Goal: Information Seeking & Learning: Find specific fact

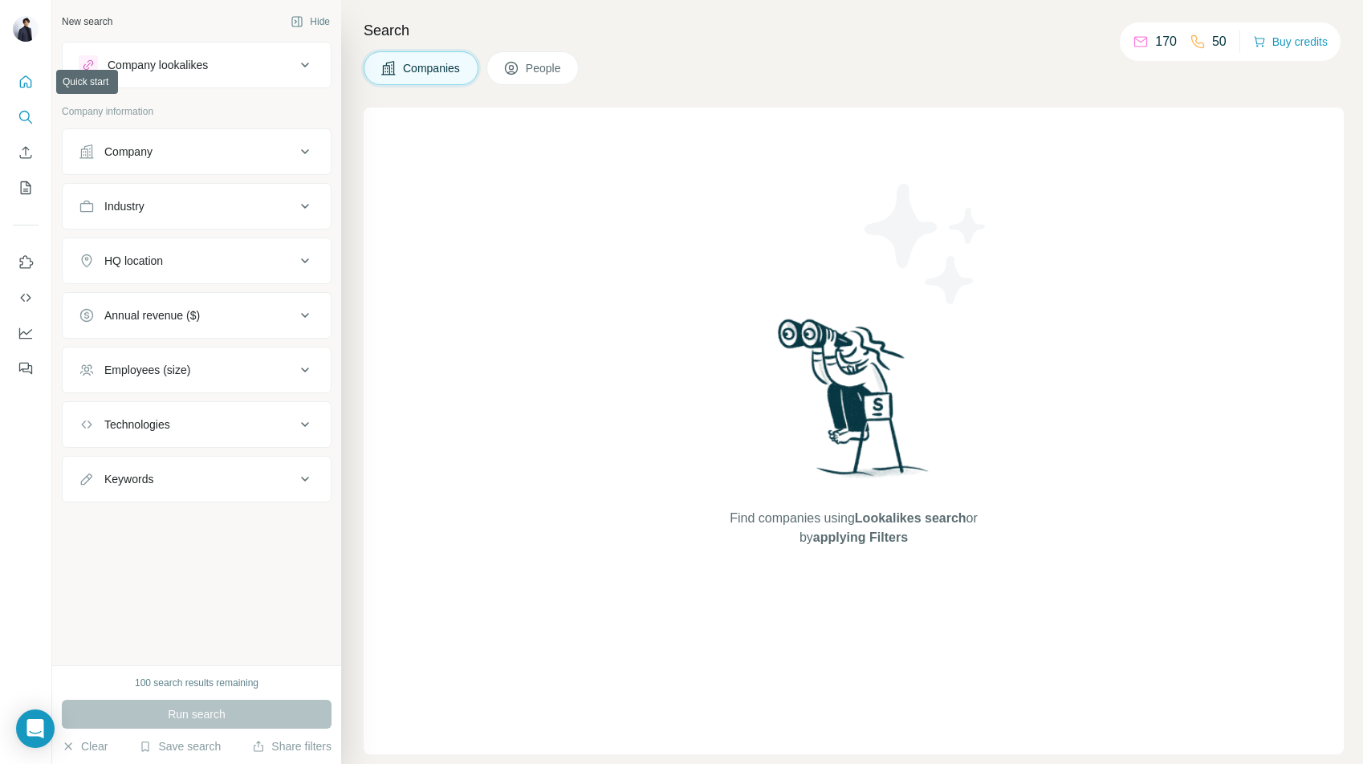
click at [23, 84] on icon "クイックスタート" at bounding box center [26, 82] width 16 height 16
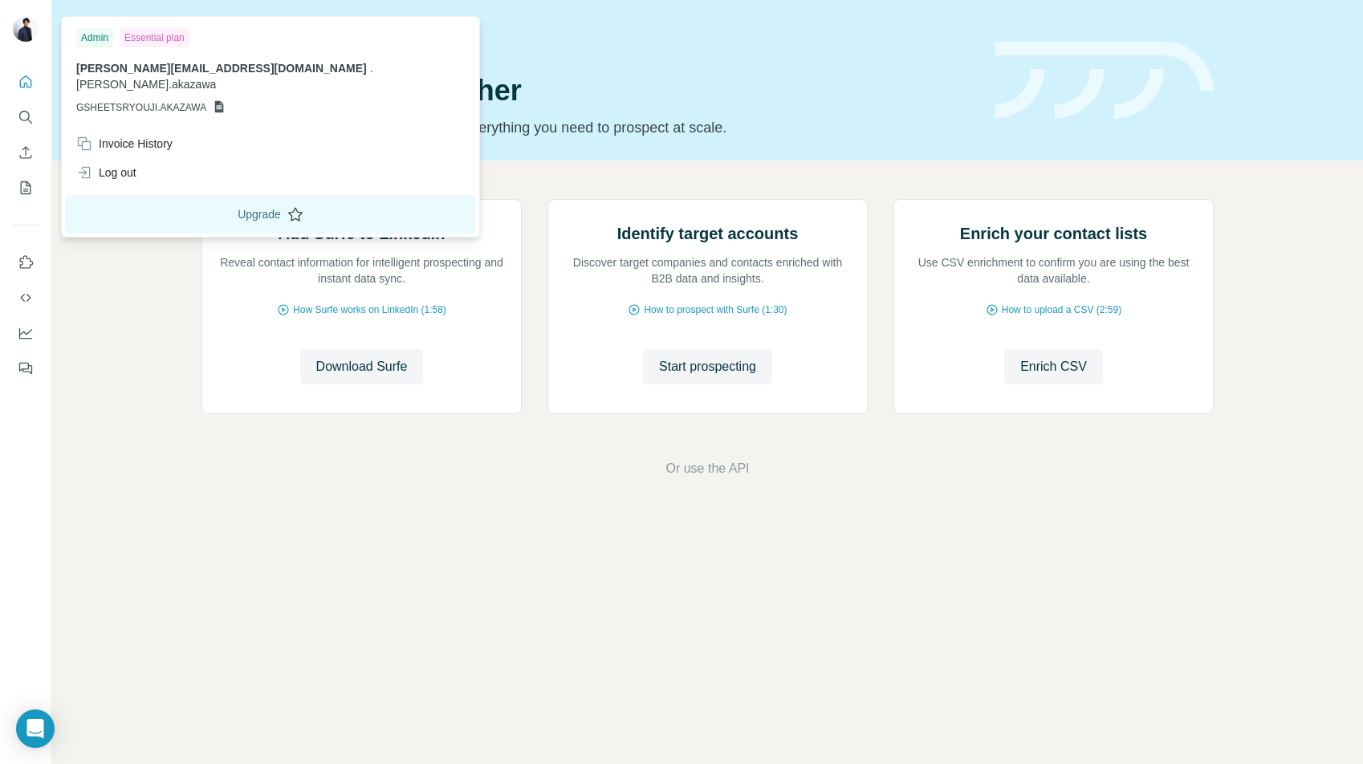
click at [287, 206] on icon at bounding box center [295, 214] width 16 height 16
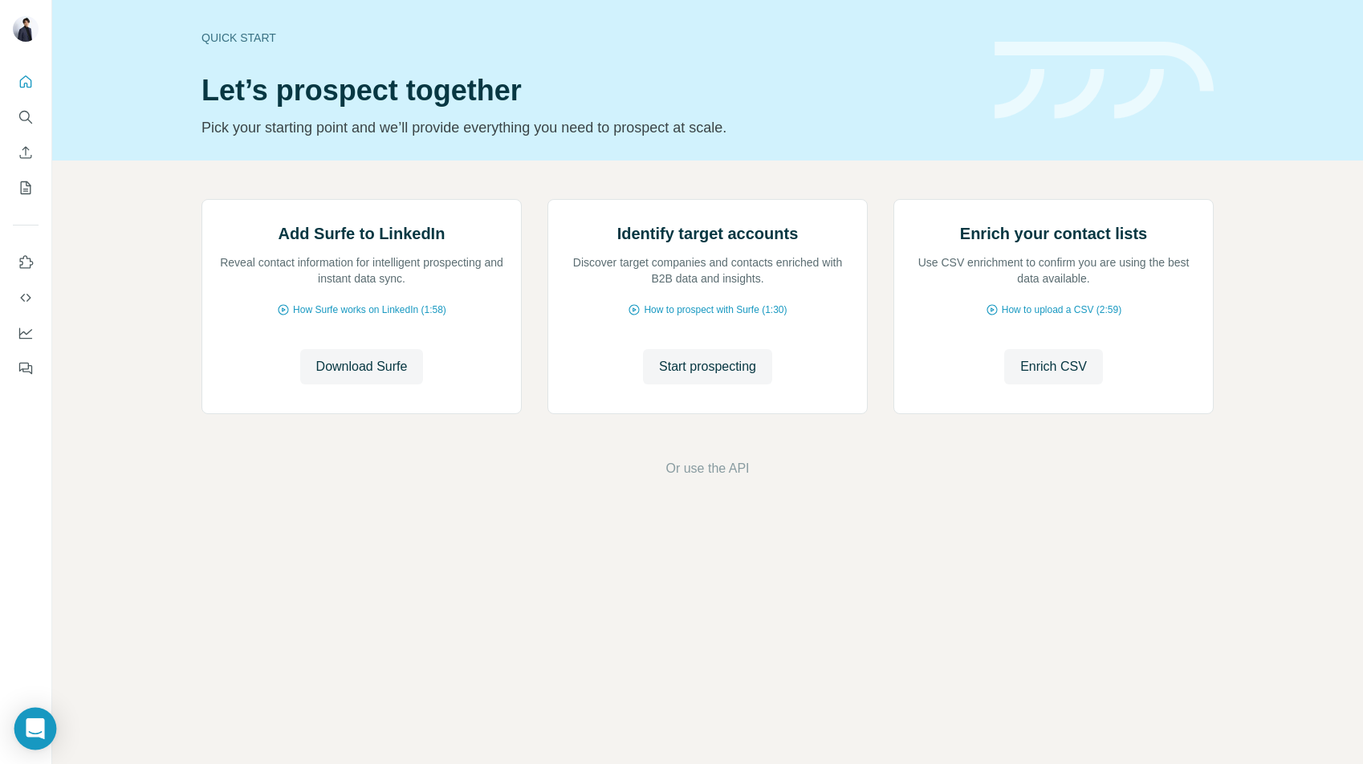
click at [36, 726] on icon "オープンインターコムメッセンジャー" at bounding box center [35, 728] width 18 height 21
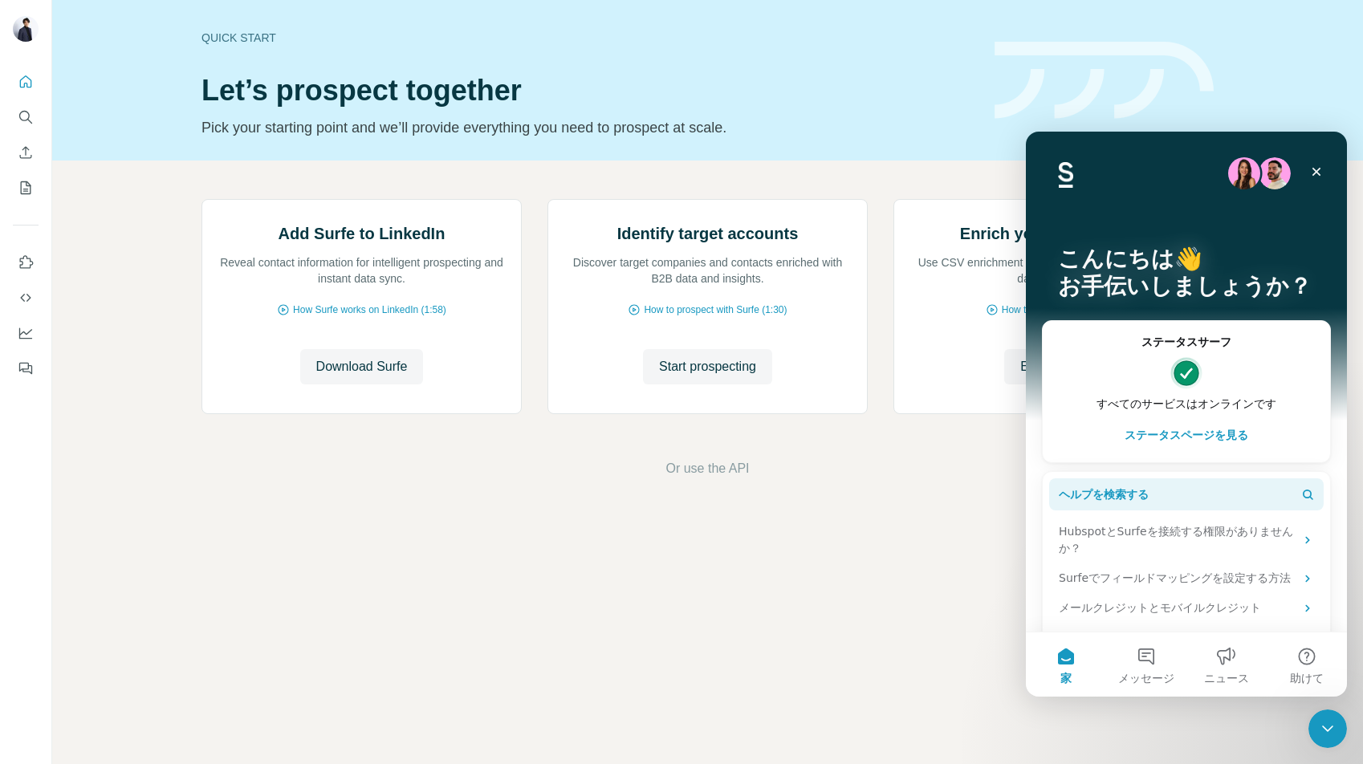
click at [1203, 495] on button "ヘルプを検索する" at bounding box center [1186, 494] width 274 height 32
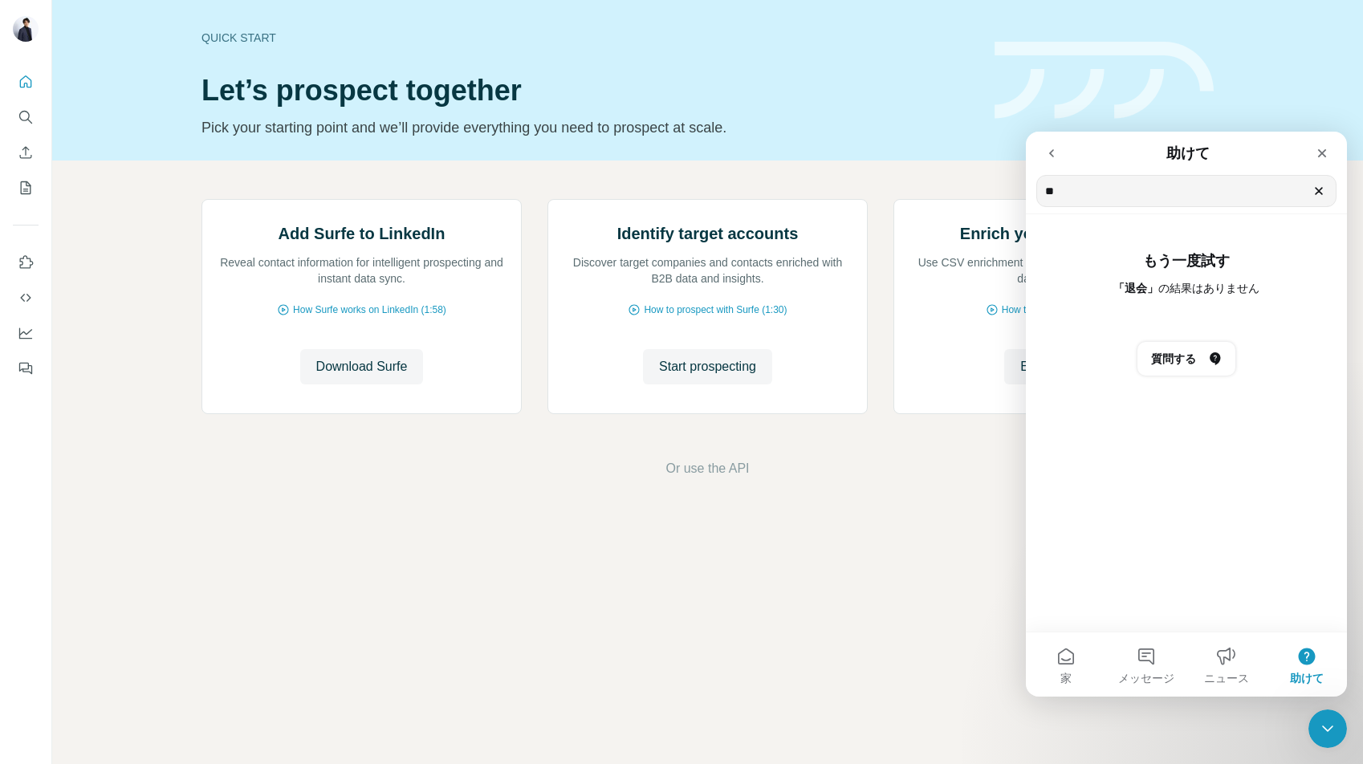
click at [1178, 188] on input "**" at bounding box center [1186, 191] width 299 height 30
type input "*"
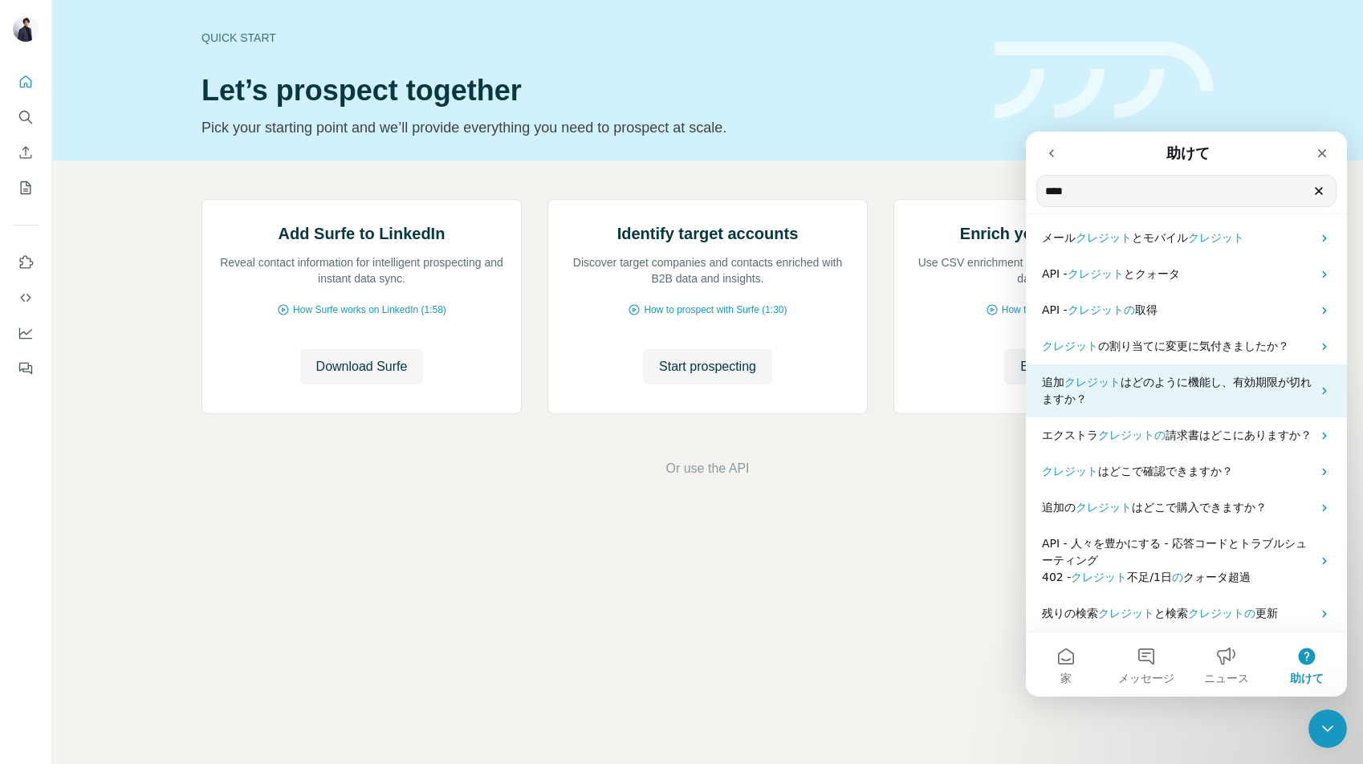
scroll to position [6, 0]
type input "****"
click at [1217, 394] on p "追加 クレジット はどのように 機能し、有効期限が切れますか？" at bounding box center [1177, 391] width 270 height 34
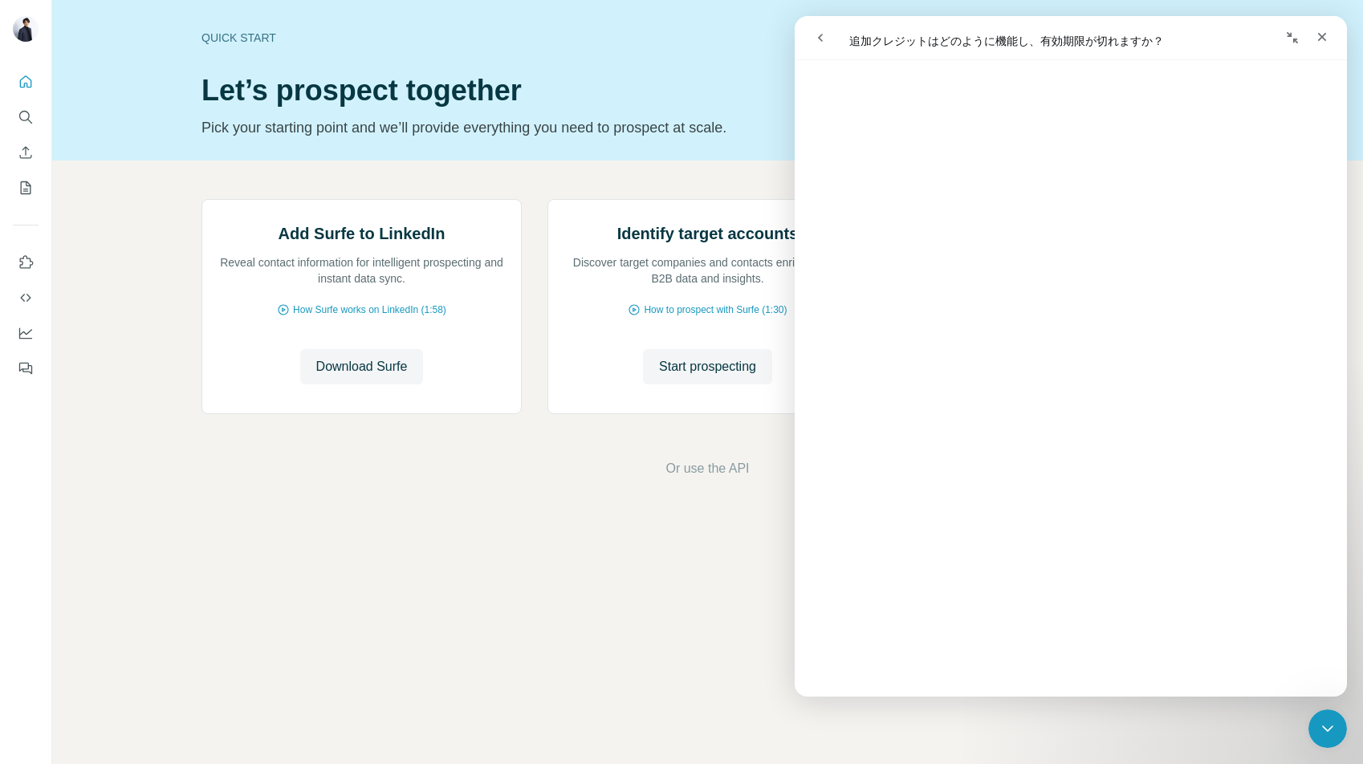
scroll to position [347, 0]
click at [1318, 38] on icon "閉じる" at bounding box center [1321, 36] width 13 height 13
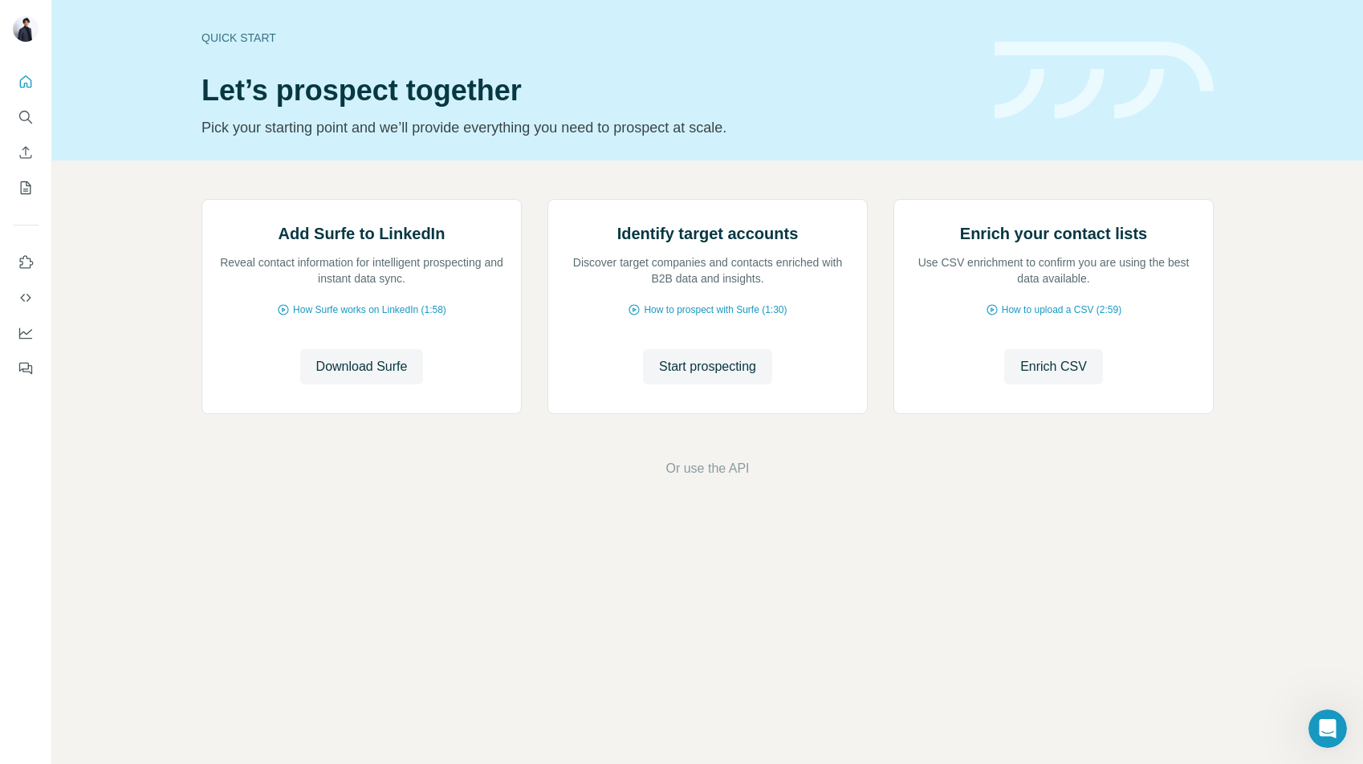
scroll to position [0, 0]
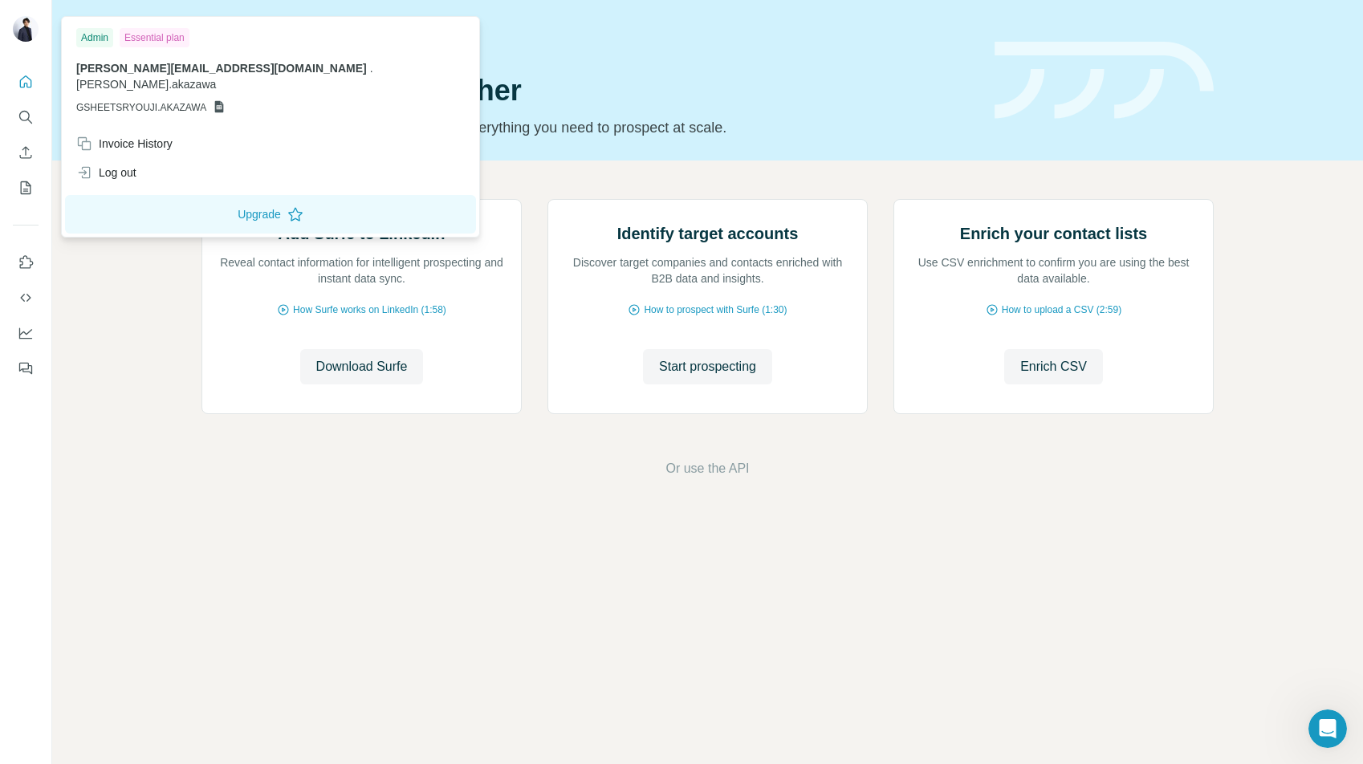
click at [30, 28] on img at bounding box center [26, 29] width 26 height 26
click at [23, 87] on icon "クイックスタート" at bounding box center [26, 81] width 12 height 12
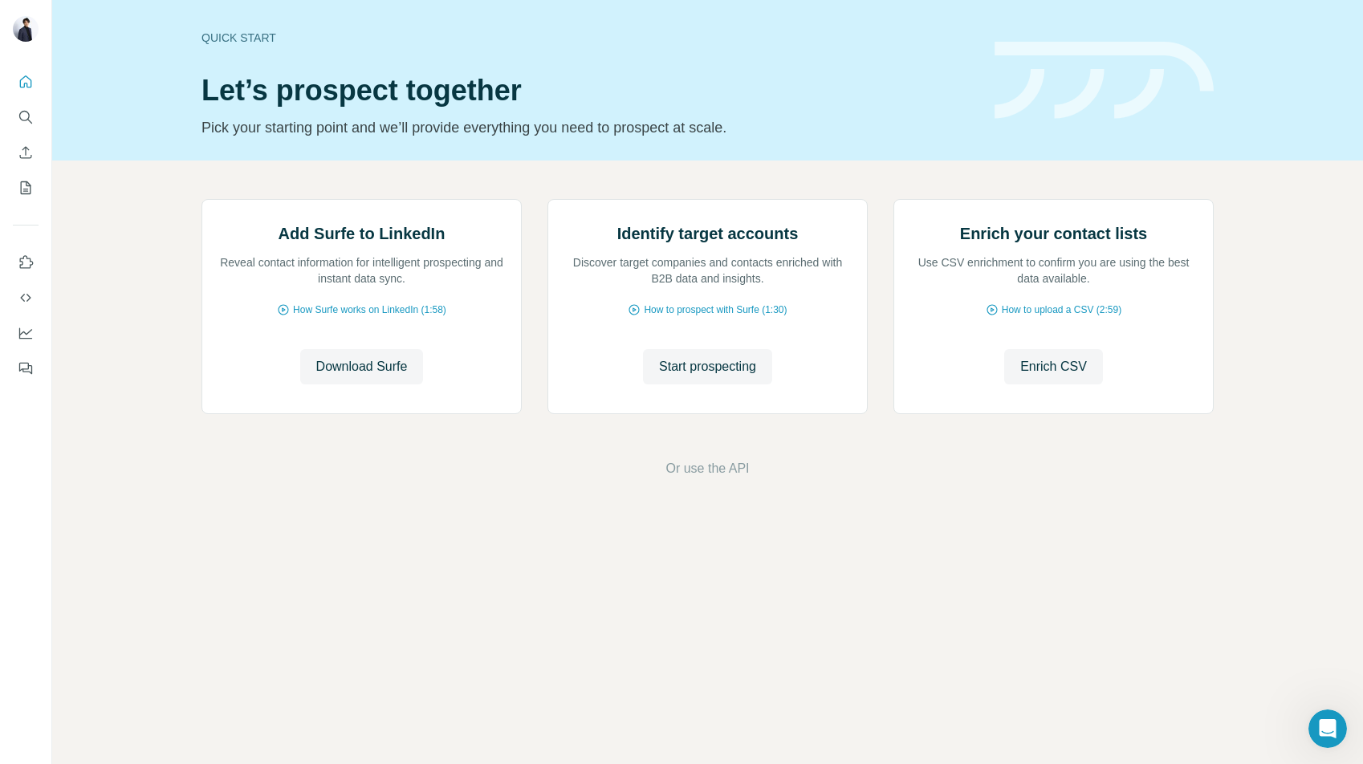
click at [961, 106] on h1 "Let’s prospect together" at bounding box center [588, 91] width 774 height 32
